Goal: Navigation & Orientation: Find specific page/section

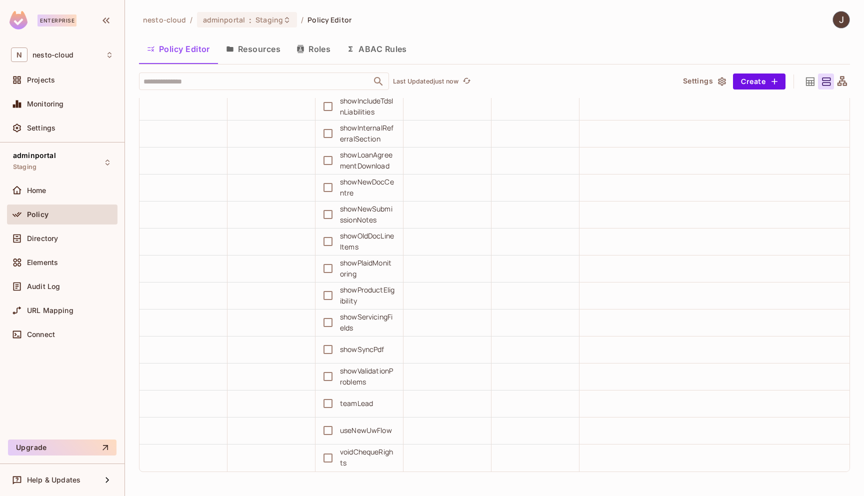
scroll to position [0, 0]
click at [263, 14] on span "Staging" at bounding box center [268, 18] width 27 height 9
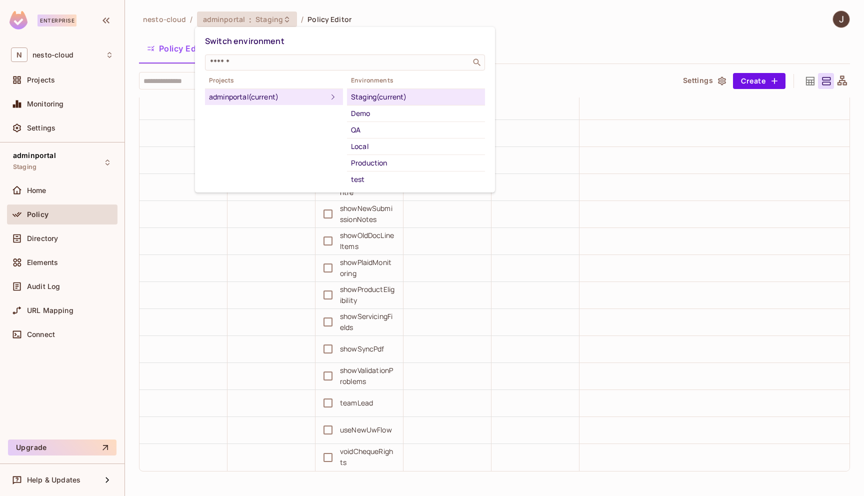
click at [393, 100] on div "Staging (current)" at bounding box center [416, 97] width 130 height 12
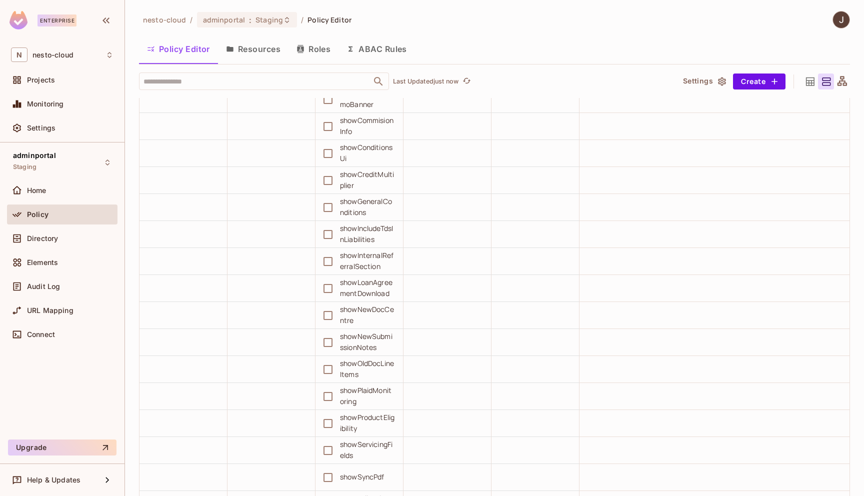
scroll to position [7013, 0]
